Goal: Task Accomplishment & Management: Use online tool/utility

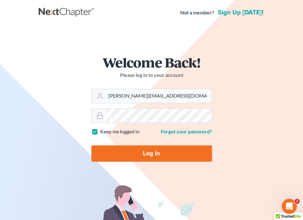
click at [154, 152] on input "Log In" at bounding box center [151, 153] width 120 height 16
type input "Thinking..."
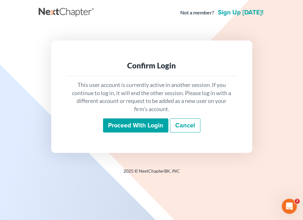
click at [144, 127] on input "Proceed with login" at bounding box center [135, 125] width 65 height 14
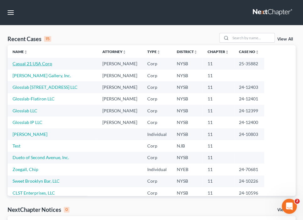
click at [44, 63] on link "Casual 21 USA Corp" at bounding box center [33, 63] width 40 height 5
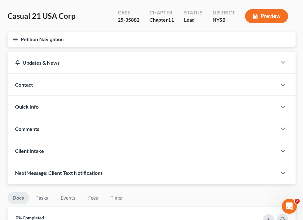
scroll to position [18, 0]
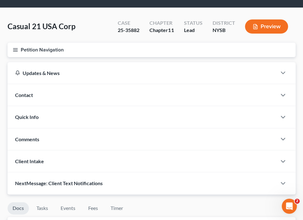
click at [43, 49] on button "Petition Navigation" at bounding box center [152, 50] width 288 height 14
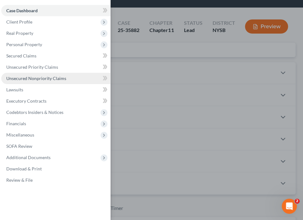
click at [32, 77] on span "Unsecured Nonpriority Claims" at bounding box center [36, 78] width 60 height 5
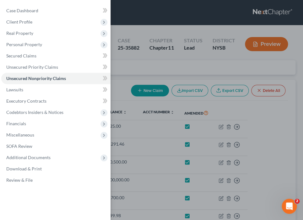
click at [224, 88] on div "Case Dashboard Payments Invoices Payments Payments Credit Report Client Profile" at bounding box center [151, 110] width 303 height 220
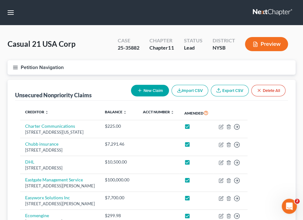
click at [224, 88] on link "Export CSV" at bounding box center [230, 91] width 38 height 12
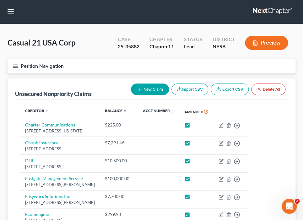
scroll to position [1, 0]
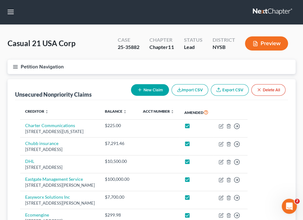
click at [16, 66] on icon "button" at bounding box center [16, 67] width 6 height 6
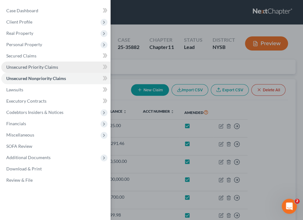
click at [16, 66] on span "Unsecured Priority Claims" at bounding box center [32, 66] width 52 height 5
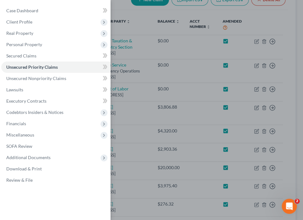
scroll to position [91, 0]
click at [185, 130] on div "Case Dashboard Payments Invoices Payments Payments Credit Report Client Profile" at bounding box center [151, 110] width 303 height 220
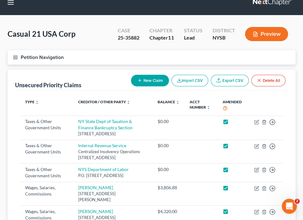
scroll to position [9, 0]
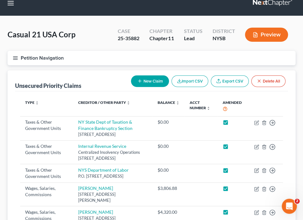
click at [226, 82] on link "Export CSV" at bounding box center [230, 81] width 38 height 12
click at [16, 58] on icon "button" at bounding box center [16, 58] width 6 height 6
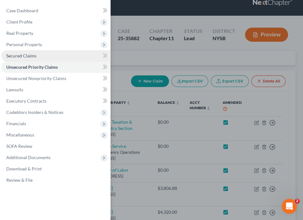
click at [17, 57] on span "Secured Claims" at bounding box center [21, 55] width 30 height 5
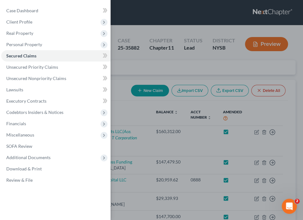
click at [261, 104] on div "Case Dashboard Payments Invoices Payments Payments Credit Report Client Profile" at bounding box center [151, 110] width 303 height 220
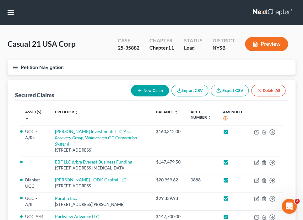
click at [227, 92] on link "Export CSV" at bounding box center [230, 91] width 38 height 12
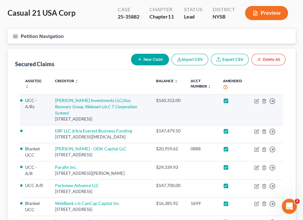
scroll to position [33, 0]
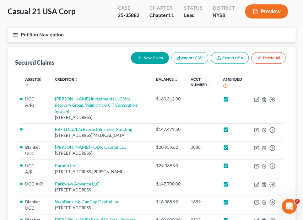
click at [15, 35] on icon "button" at bounding box center [16, 35] width 6 height 6
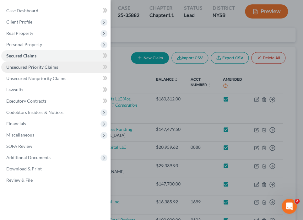
click at [26, 69] on span "Unsecured Priority Claims" at bounding box center [32, 66] width 52 height 5
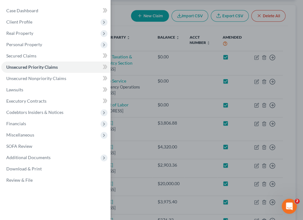
scroll to position [76, 0]
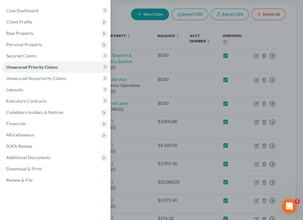
click at [187, 146] on div "Case Dashboard Payments Invoices Payments Payments Credit Report Client Profile" at bounding box center [151, 110] width 303 height 220
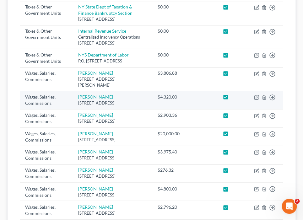
scroll to position [133, 0]
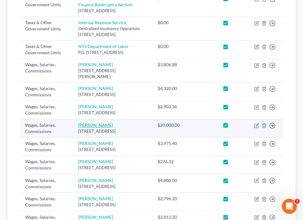
click at [99, 128] on link "[PERSON_NAME]" at bounding box center [95, 124] width 35 height 5
select select "35"
